Goal: Task Accomplishment & Management: Use online tool/utility

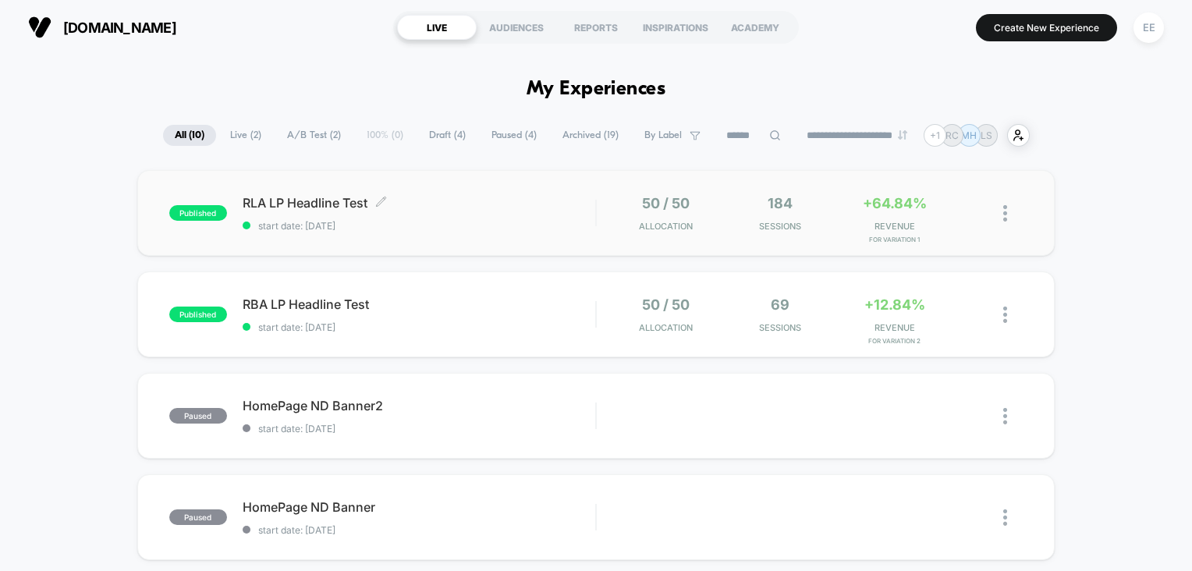
click at [339, 201] on span "RLA LP Headline Test Click to edit experience details" at bounding box center [419, 203] width 353 height 16
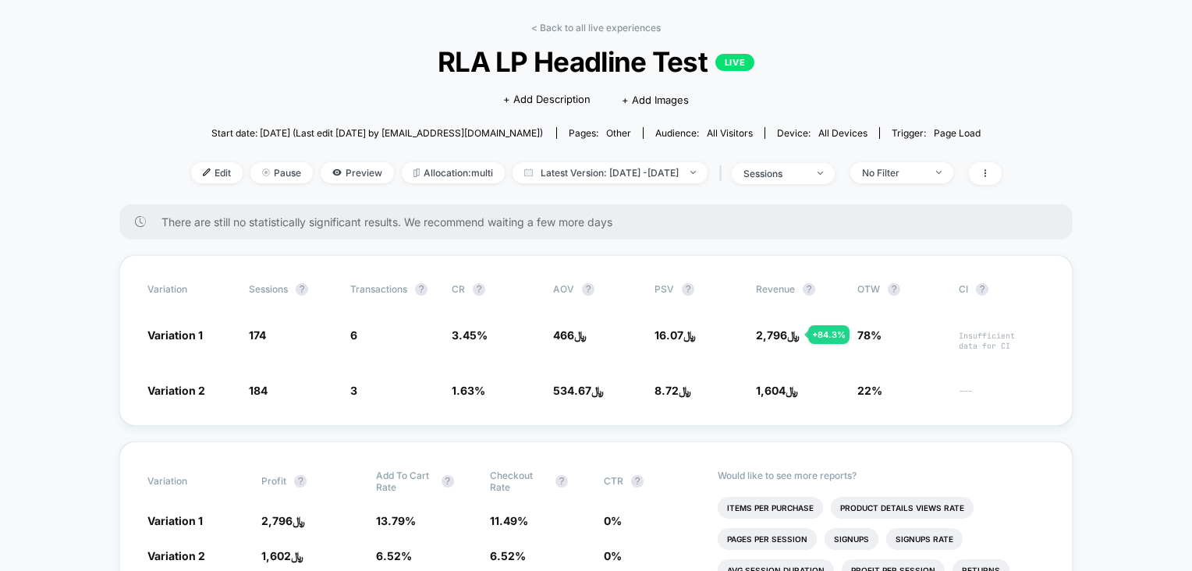
scroll to position [51, 0]
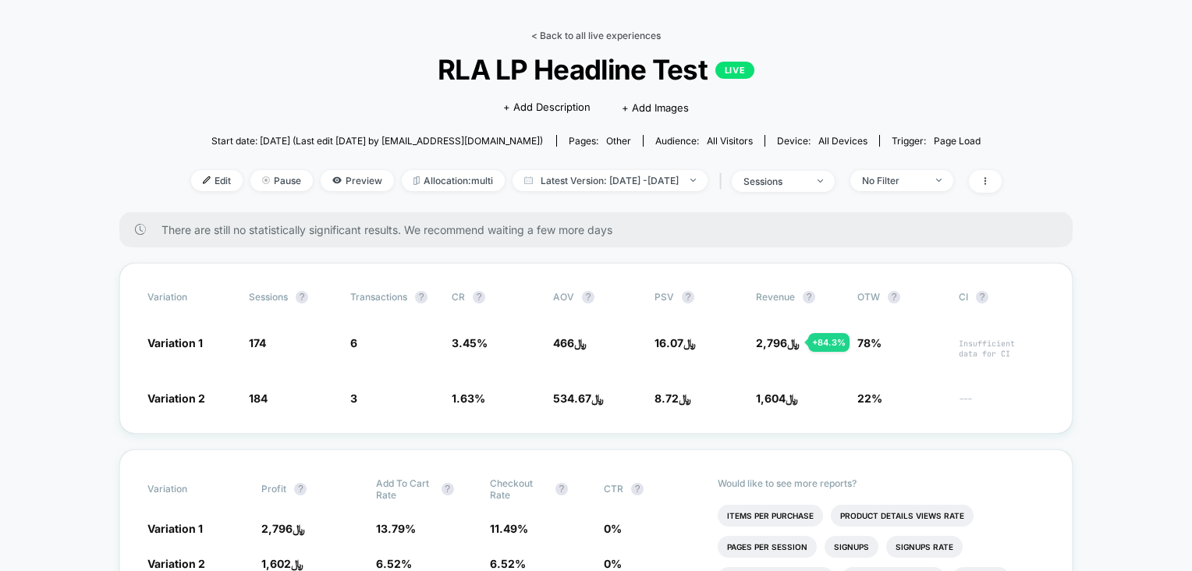
click at [545, 32] on link "< Back to all live experiences" at bounding box center [595, 36] width 129 height 12
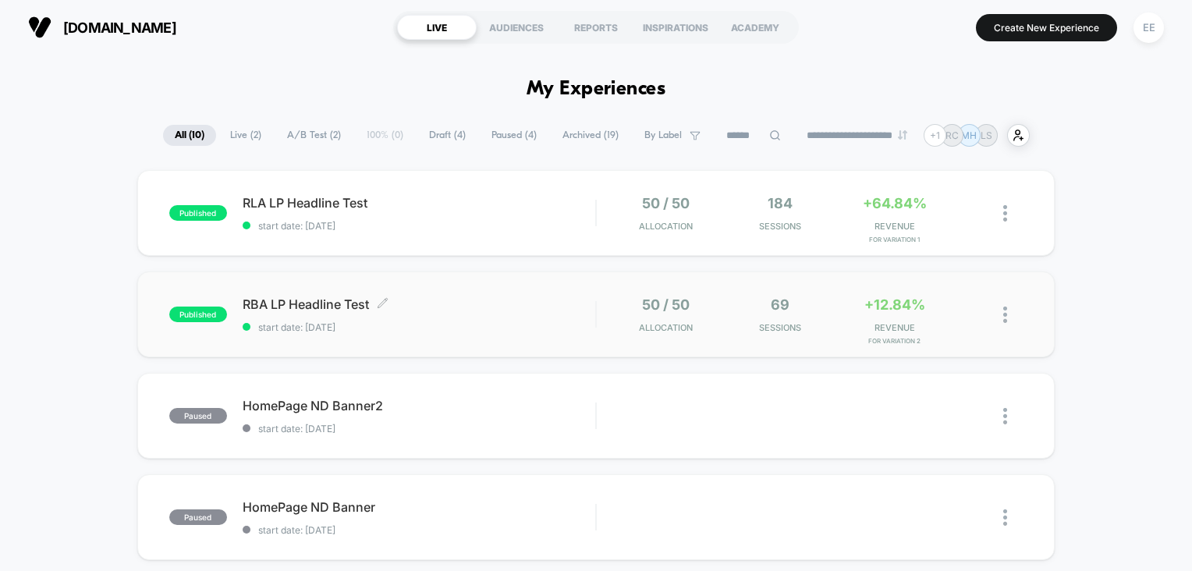
click at [316, 299] on span "RBA LP Headline Test Click to edit experience details" at bounding box center [419, 304] width 353 height 16
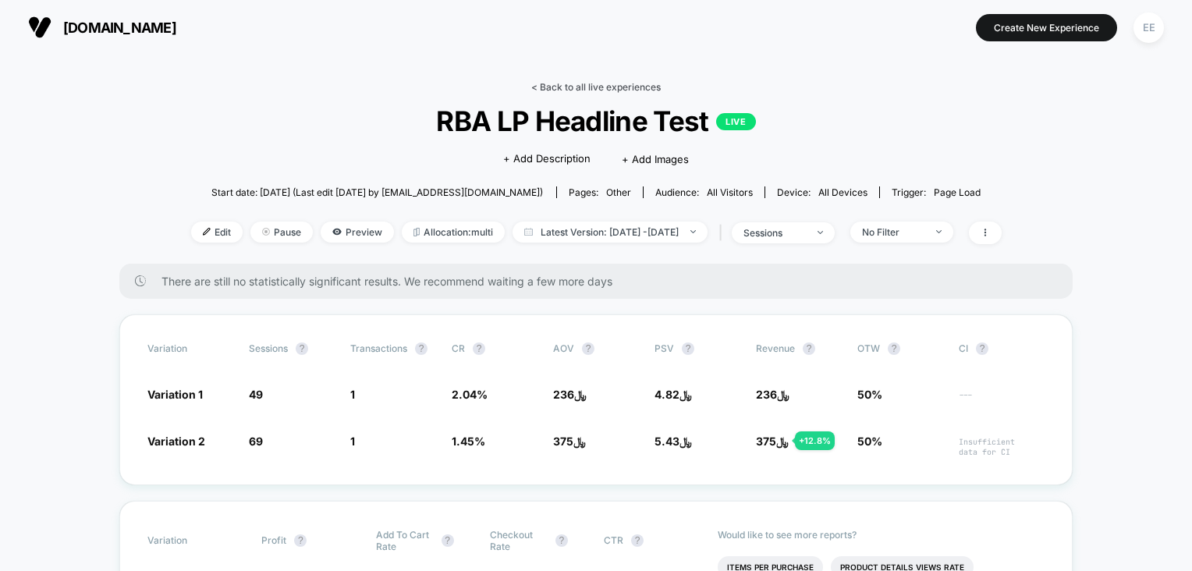
click at [539, 86] on link "< Back to all live experiences" at bounding box center [595, 87] width 129 height 12
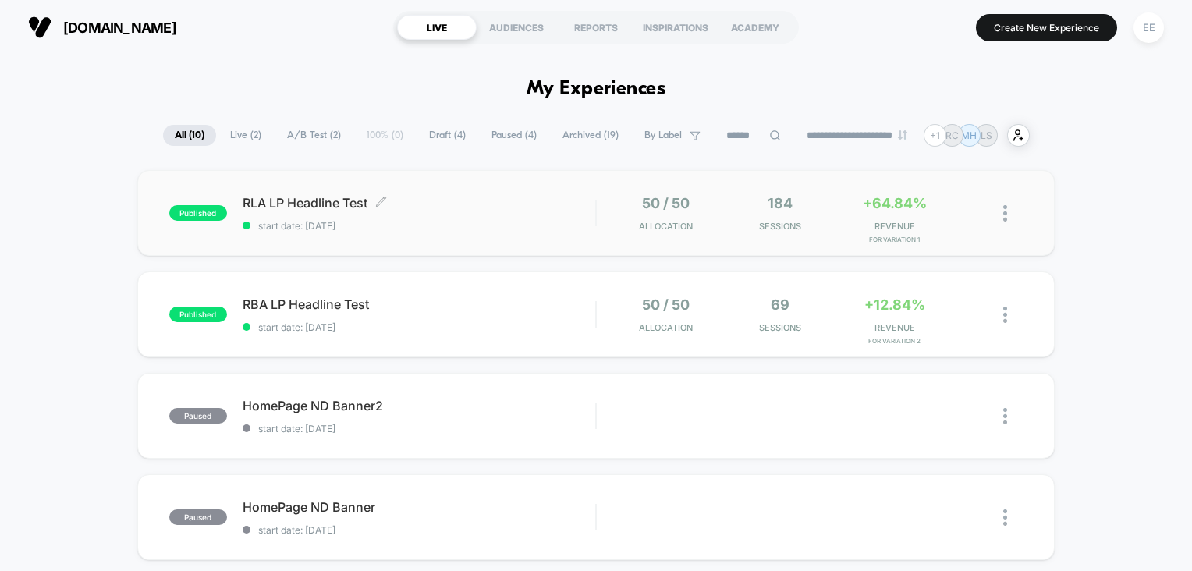
click at [346, 200] on span "RLA LP Headline Test Click to edit experience details" at bounding box center [419, 203] width 353 height 16
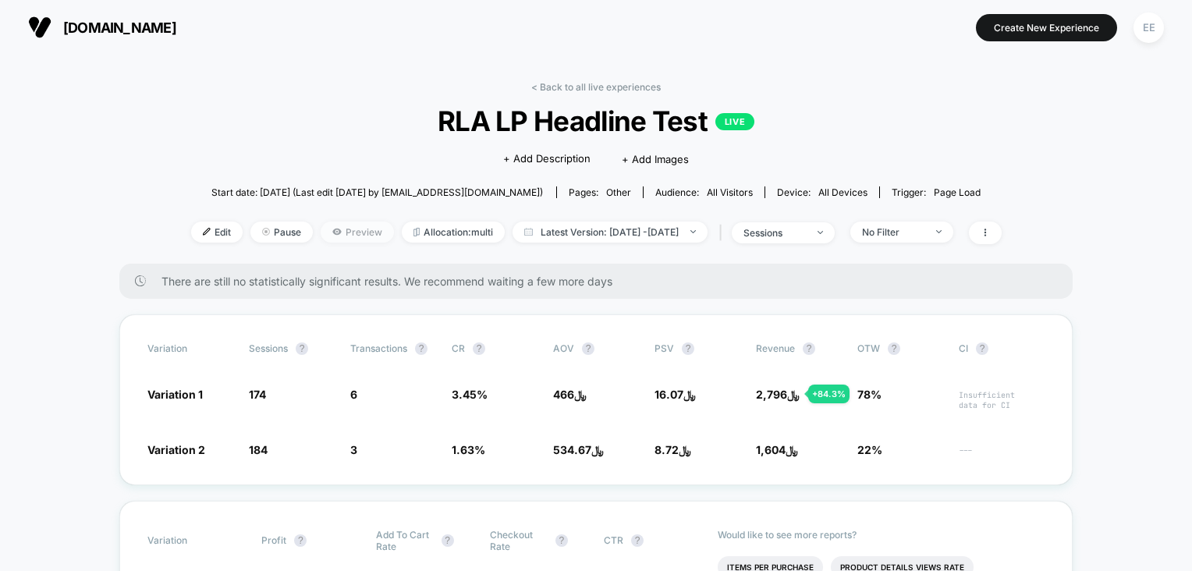
click at [328, 236] on span "Preview" at bounding box center [357, 232] width 73 height 21
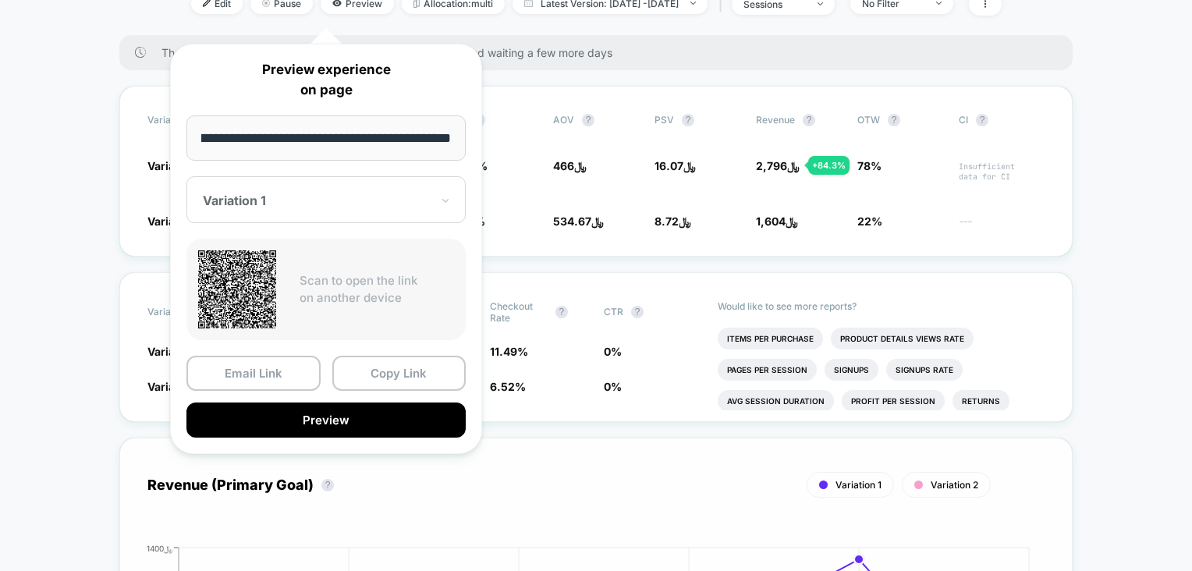
scroll to position [234, 0]
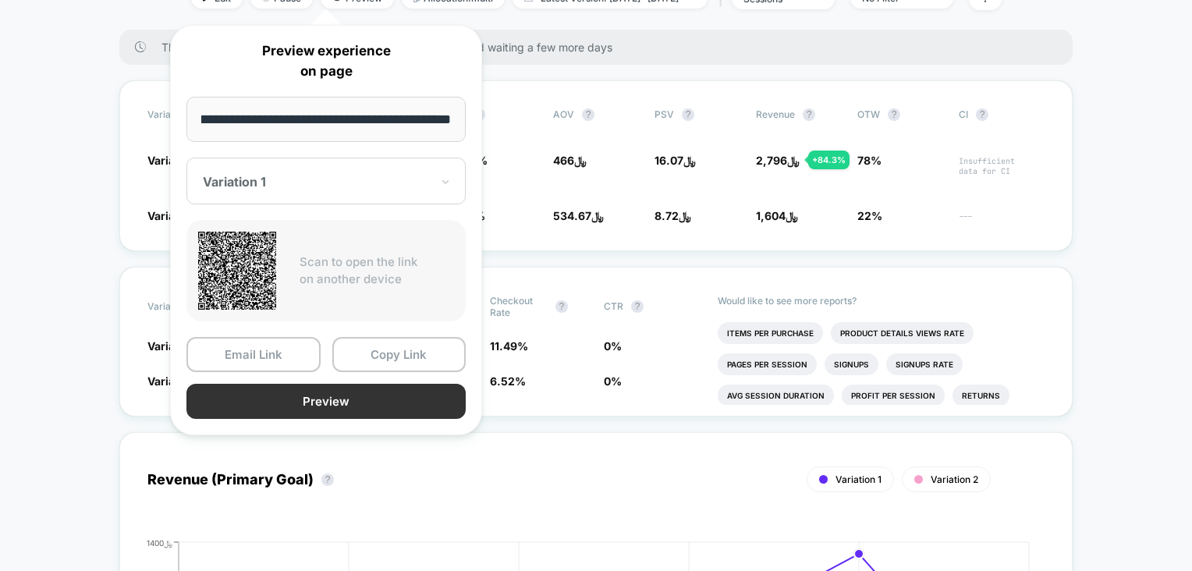
click at [407, 396] on button "Preview" at bounding box center [325, 401] width 279 height 35
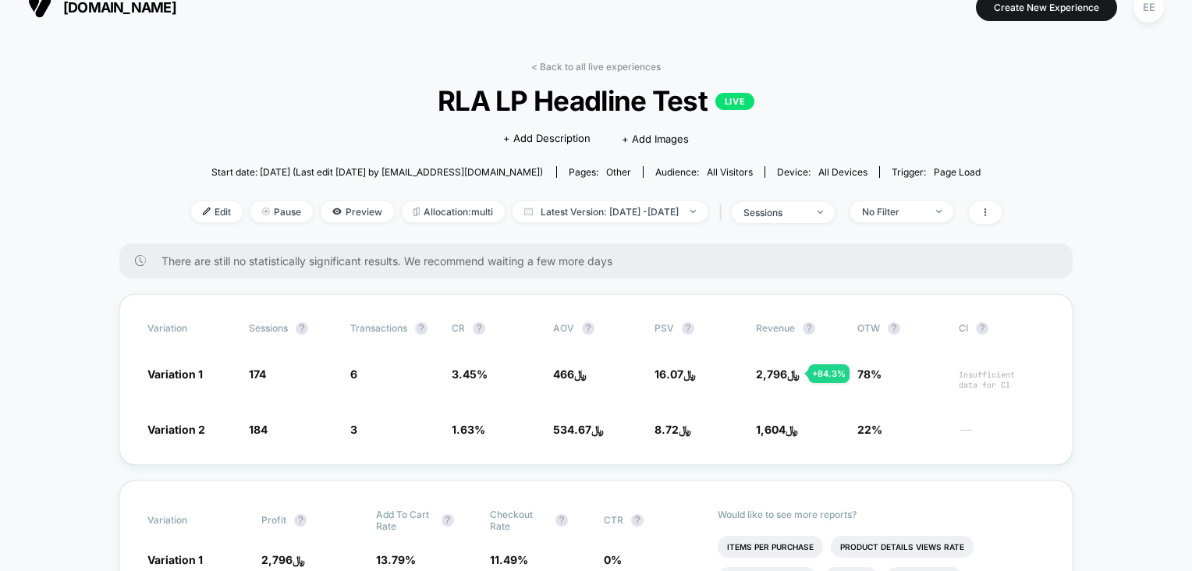
scroll to position [0, 0]
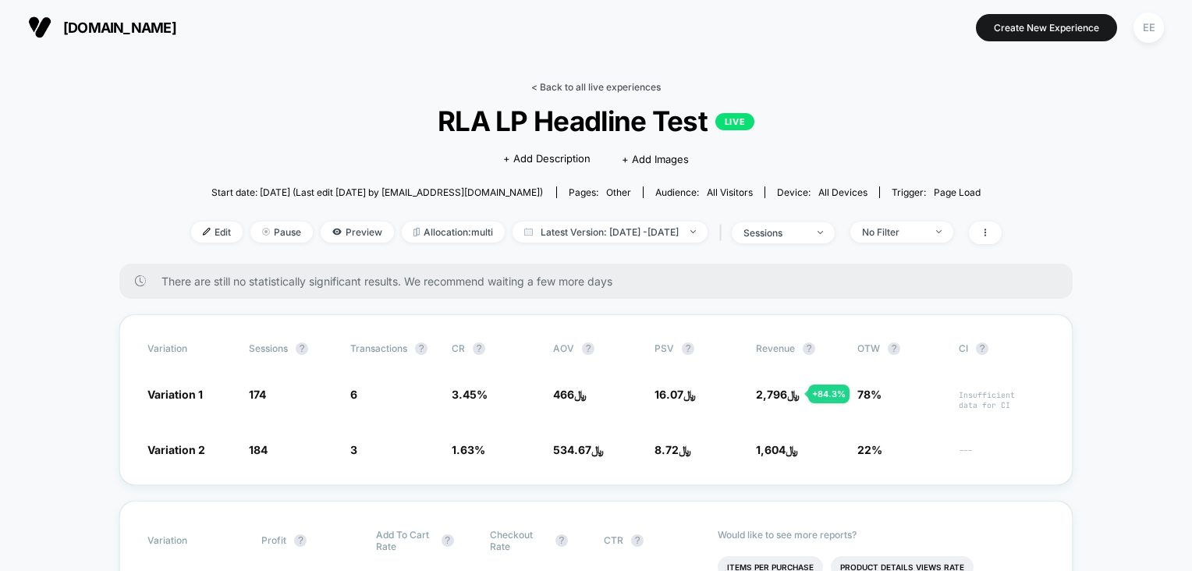
click at [532, 89] on link "< Back to all live experiences" at bounding box center [595, 87] width 129 height 12
